Goal: Complete application form: Complete application form

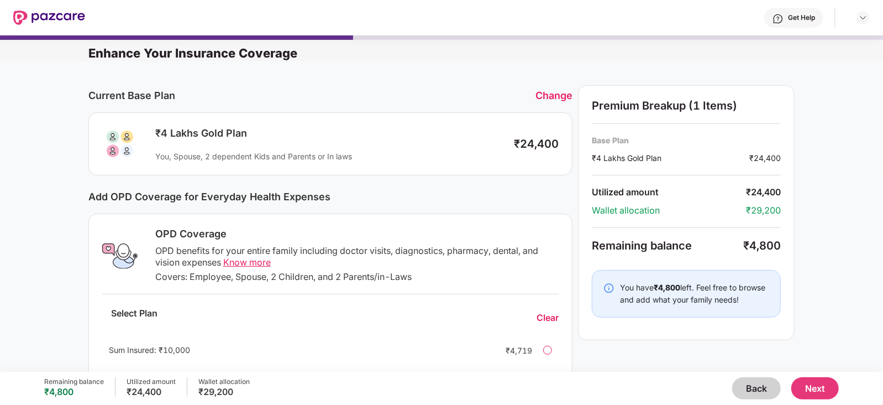
click at [539, 101] on div "Change" at bounding box center [554, 96] width 37 height 12
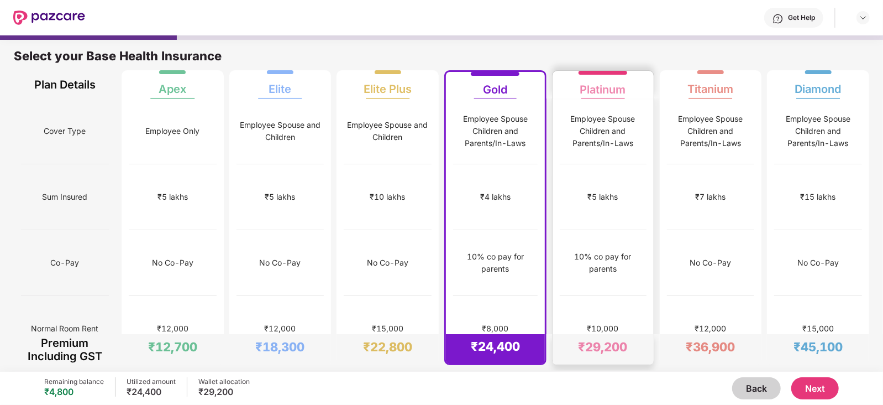
click at [589, 118] on div "Employee Spouse Children and Parents/In-Laws" at bounding box center [603, 131] width 87 height 36
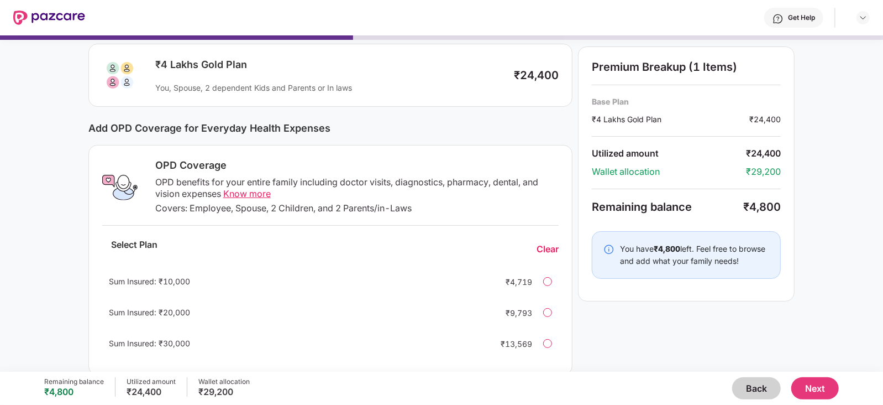
scroll to position [147, 0]
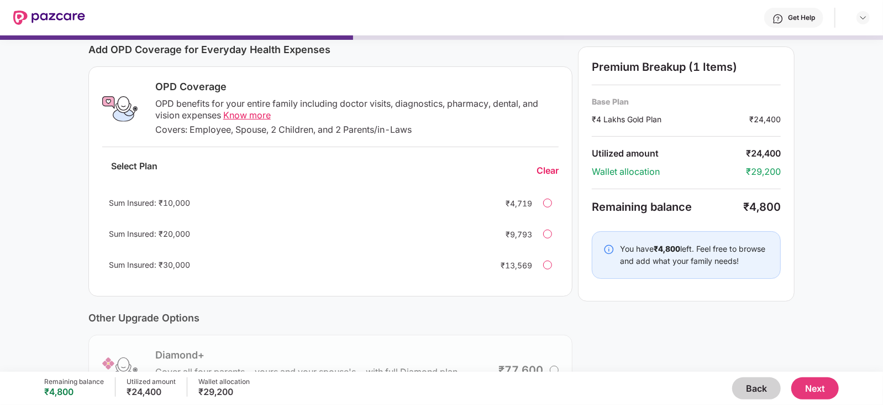
click at [249, 114] on span "Know more" at bounding box center [247, 114] width 48 height 11
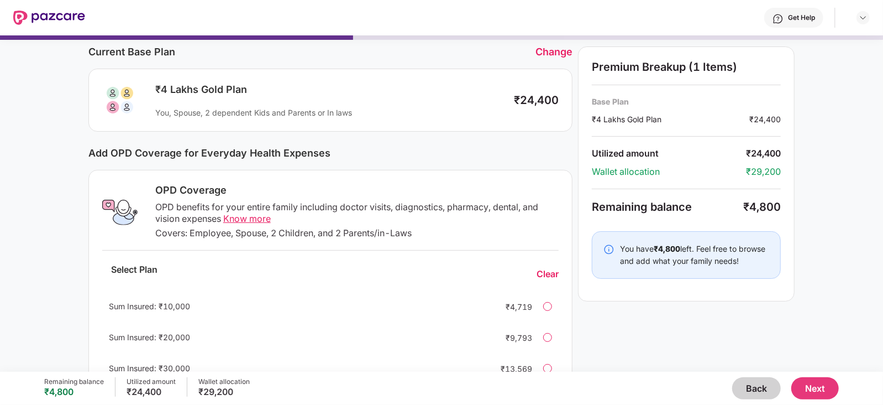
scroll to position [43, 0]
click at [558, 56] on div "Change" at bounding box center [554, 53] width 37 height 12
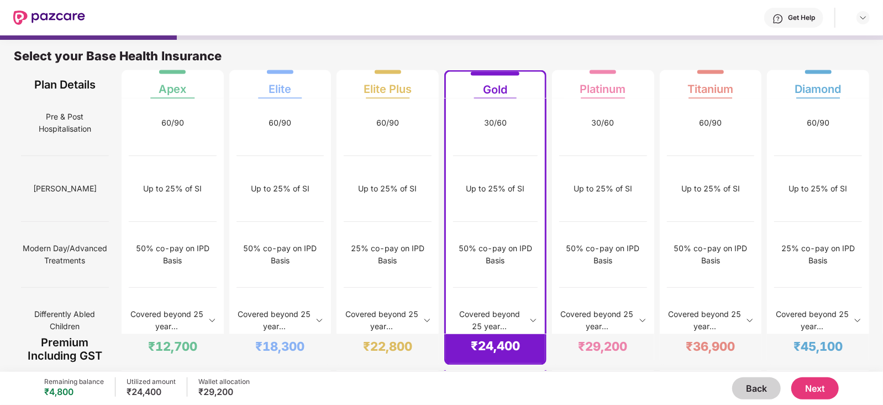
scroll to position [1062, 0]
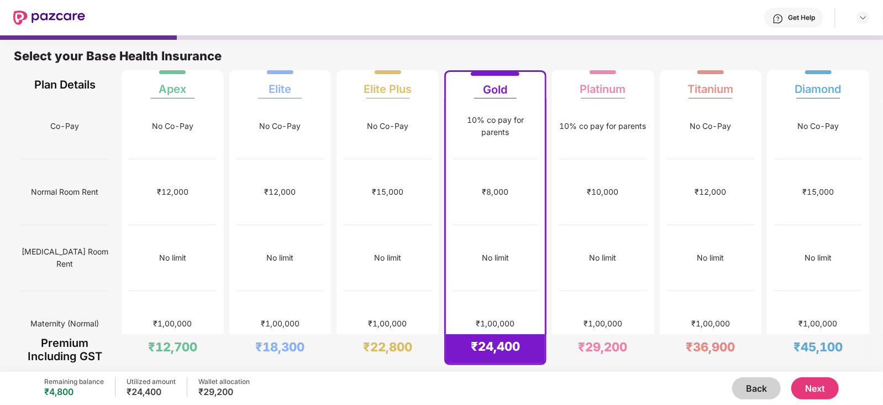
scroll to position [135, 0]
click at [813, 396] on button "Next" at bounding box center [816, 388] width 48 height 22
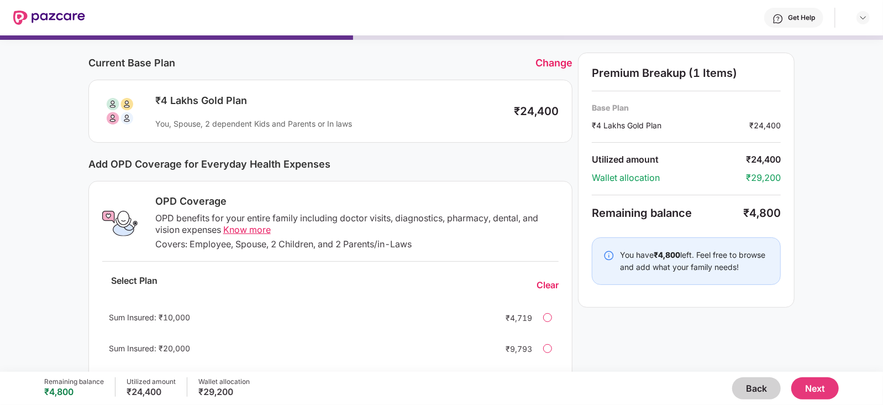
scroll to position [35, 0]
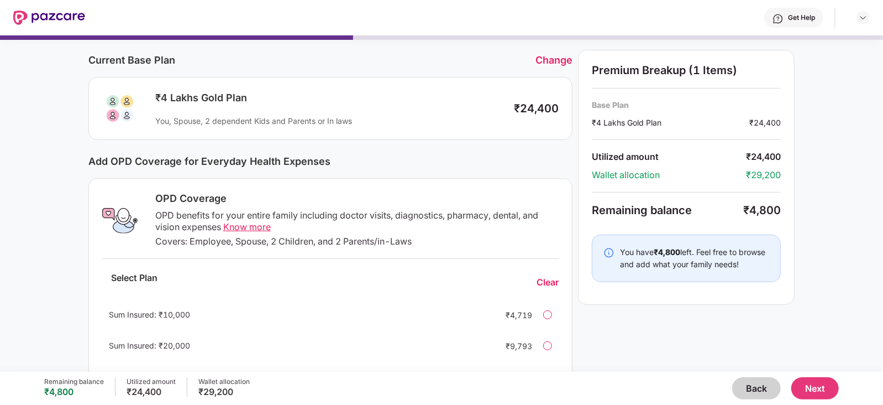
click at [547, 315] on div at bounding box center [547, 314] width 9 height 9
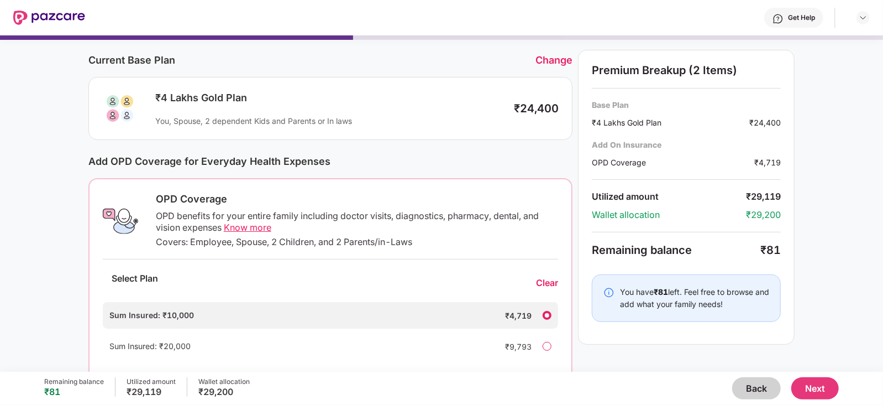
click at [458, 273] on div "Select Plan Clear" at bounding box center [330, 282] width 455 height 29
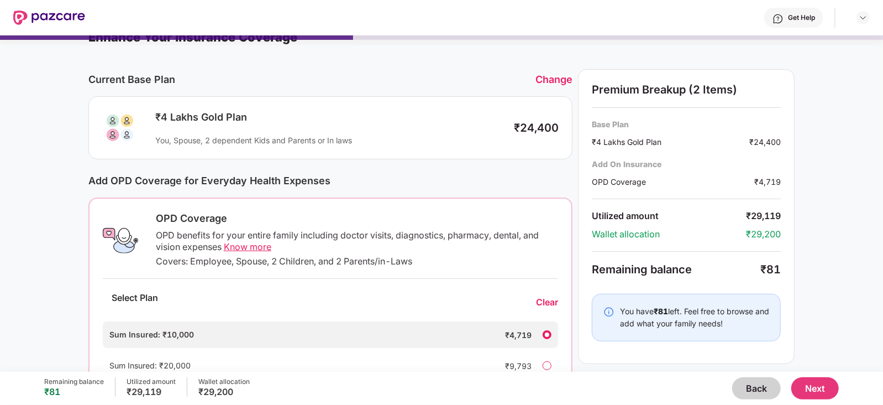
scroll to position [0, 0]
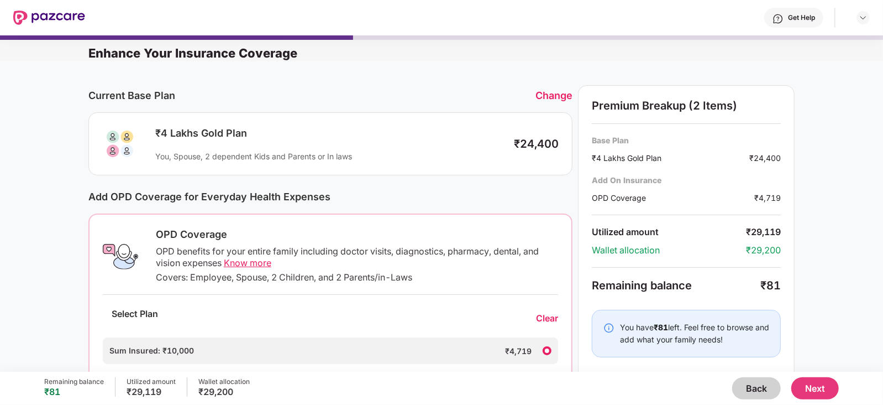
click at [799, 390] on button "Next" at bounding box center [816, 388] width 48 height 22
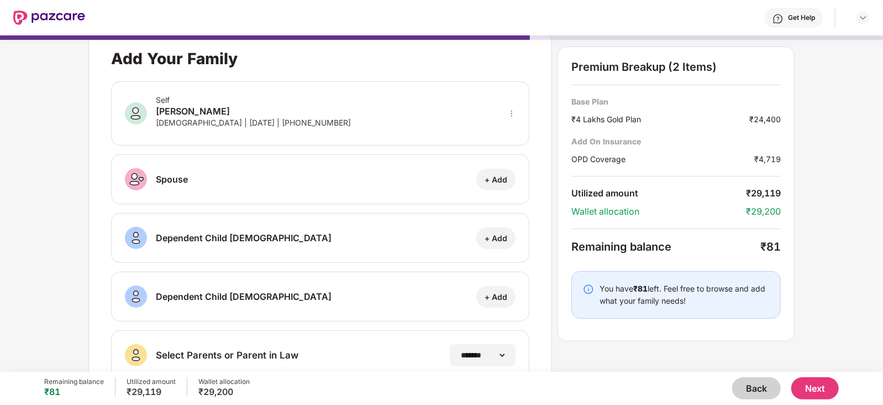
scroll to position [168, 0]
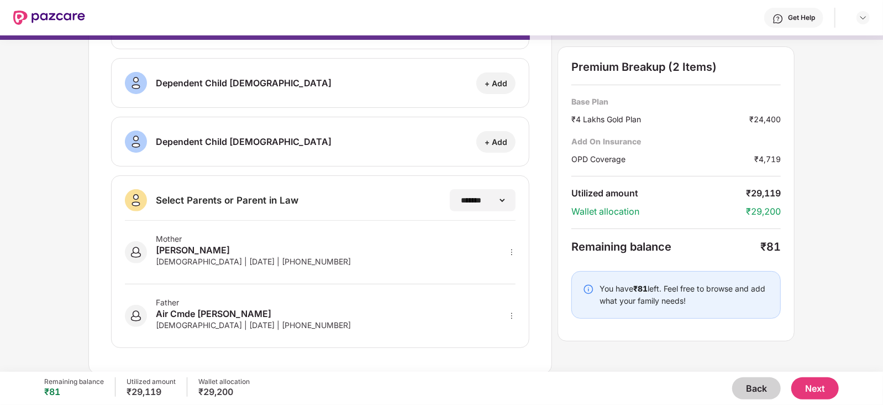
click at [511, 250] on icon "more" at bounding box center [512, 252] width 8 height 8
click at [503, 264] on div at bounding box center [497, 268] width 36 height 20
select select "******"
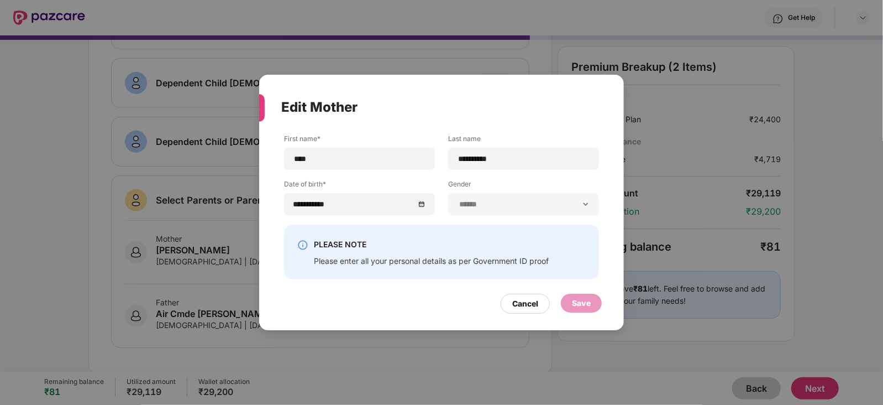
click at [661, 253] on div "**********" at bounding box center [441, 202] width 883 height 405
click at [512, 306] on div "Cancel" at bounding box center [525, 303] width 26 height 12
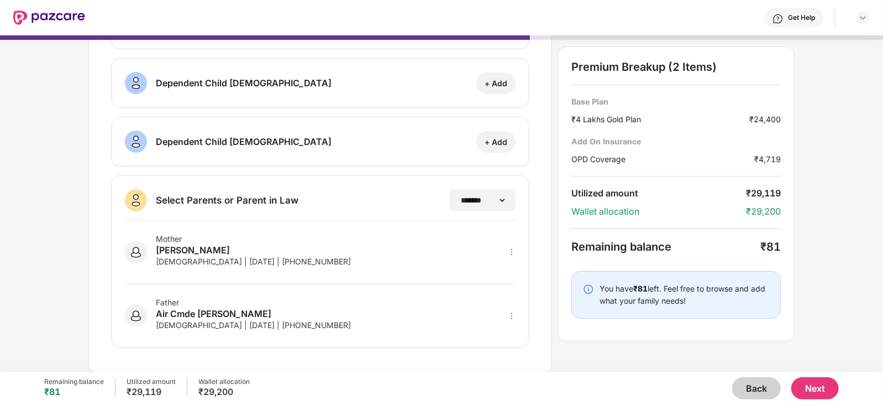
click at [289, 256] on div "[DEMOGRAPHIC_DATA] | [DATE] | [PHONE_NUMBER]" at bounding box center [253, 260] width 195 height 9
click at [506, 250] on div "Mother [PERSON_NAME] [DEMOGRAPHIC_DATA] | [DATE] | [PHONE_NUMBER]" at bounding box center [320, 253] width 391 height 64
click at [510, 253] on icon "more" at bounding box center [512, 252] width 8 height 8
click at [235, 293] on div "Father Air Cmde [PERSON_NAME] [DEMOGRAPHIC_DATA] | [DATE] | [PHONE_NUMBER]" at bounding box center [320, 309] width 391 height 50
click at [509, 253] on icon "more" at bounding box center [512, 252] width 8 height 8
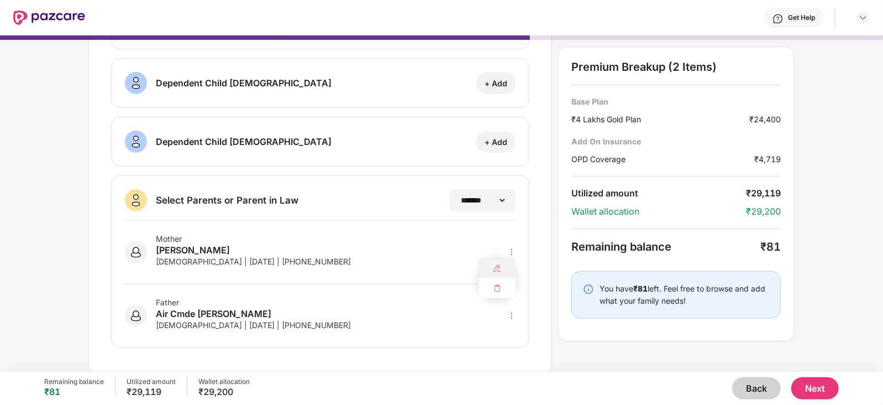
click at [501, 259] on div at bounding box center [497, 268] width 36 height 20
select select "******"
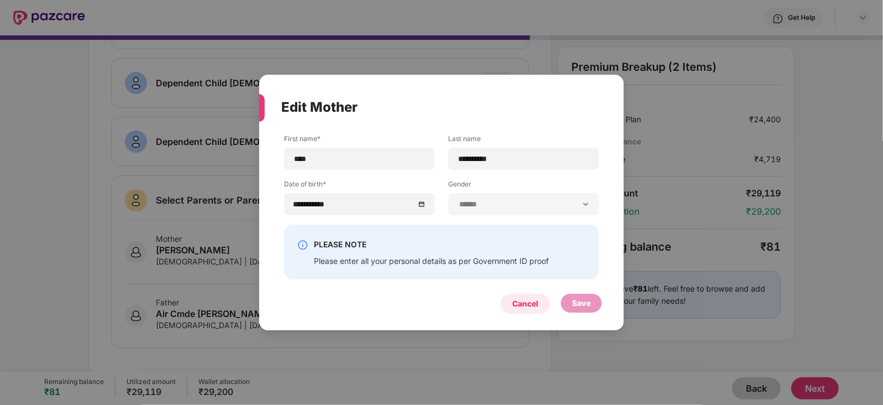
click at [538, 300] on div "Cancel" at bounding box center [525, 303] width 26 height 12
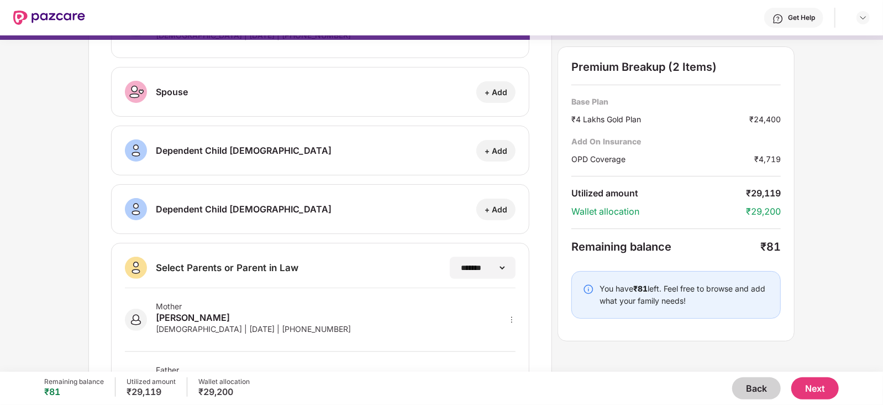
scroll to position [102, 0]
click at [809, 383] on button "Next" at bounding box center [816, 388] width 48 height 22
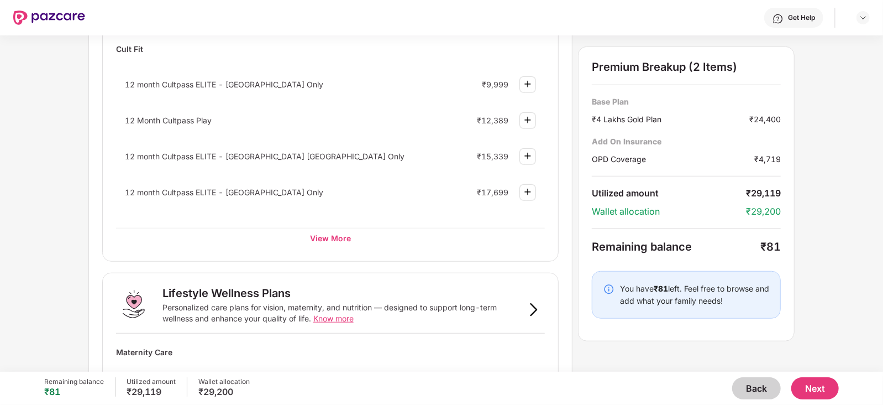
scroll to position [661, 0]
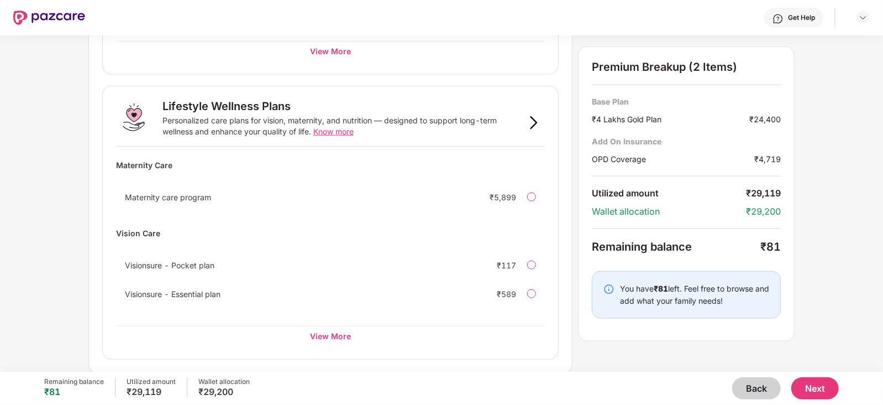
click at [807, 381] on button "Next" at bounding box center [816, 388] width 48 height 22
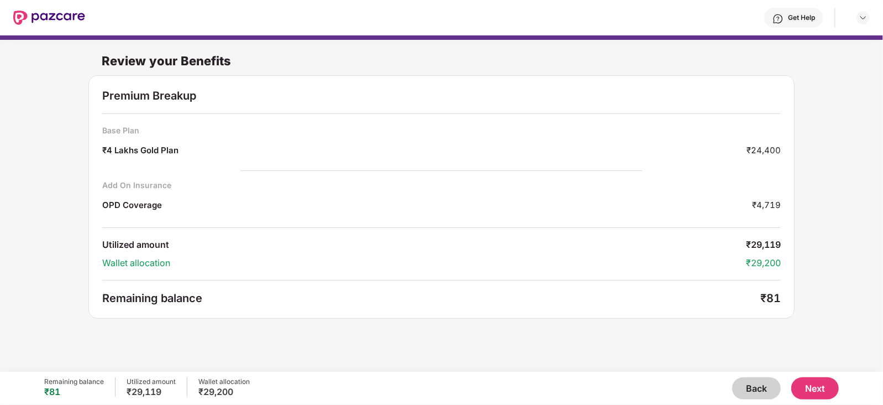
click at [814, 390] on button "Next" at bounding box center [816, 388] width 48 height 22
